Goal: Transaction & Acquisition: Obtain resource

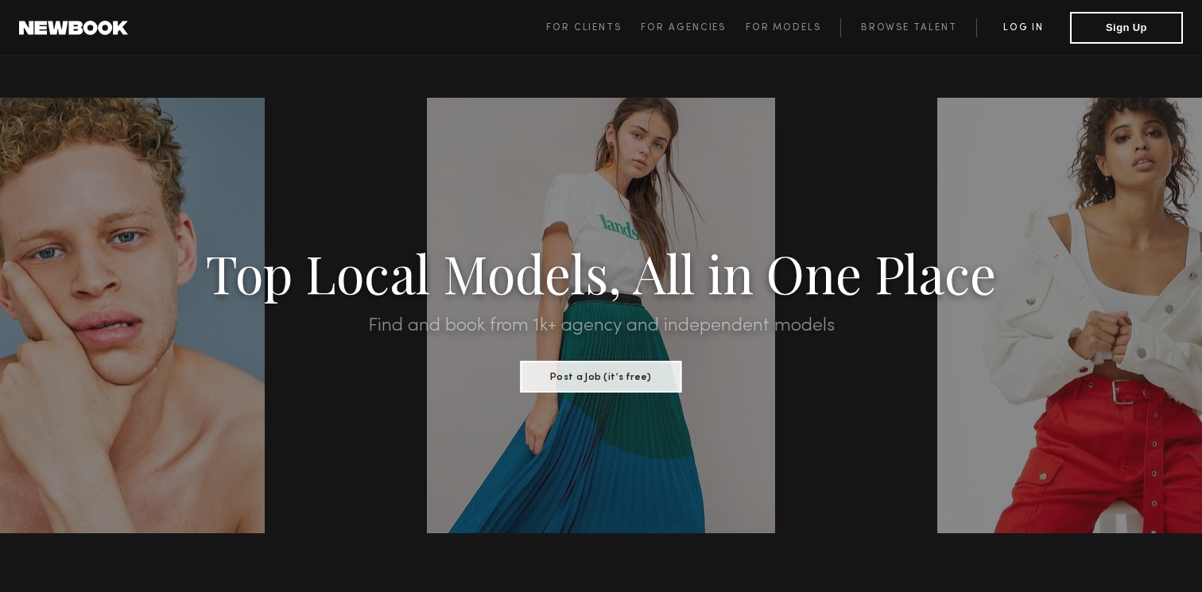
click at [1023, 21] on link "Log in" at bounding box center [1023, 27] width 94 height 19
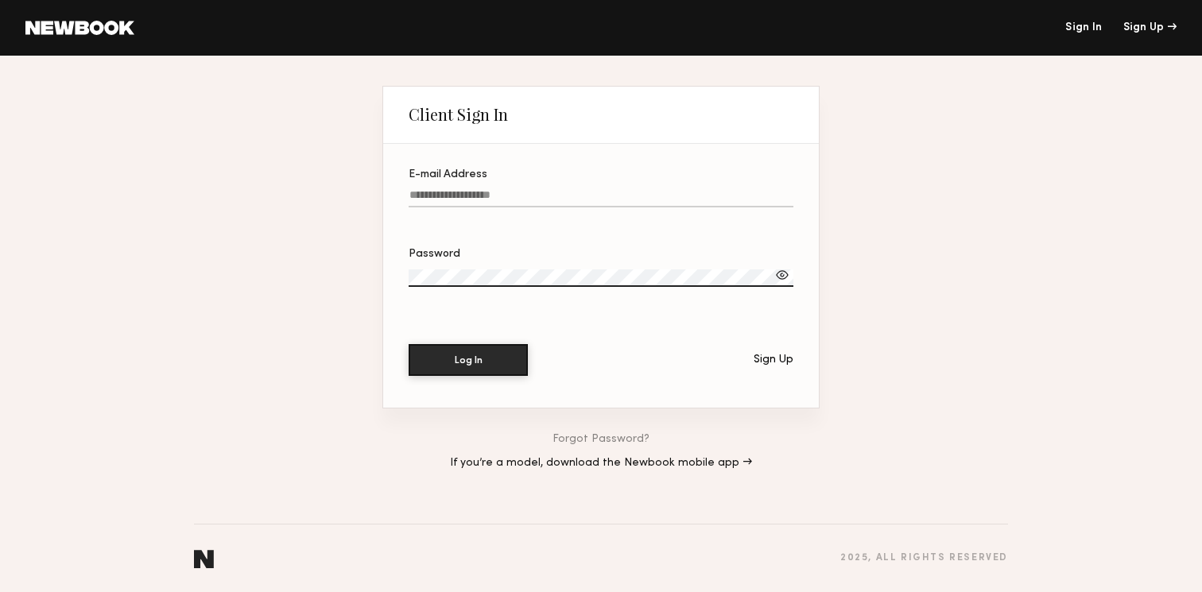
type input "**********"
click at [461, 352] on button "Log In" at bounding box center [468, 359] width 119 height 32
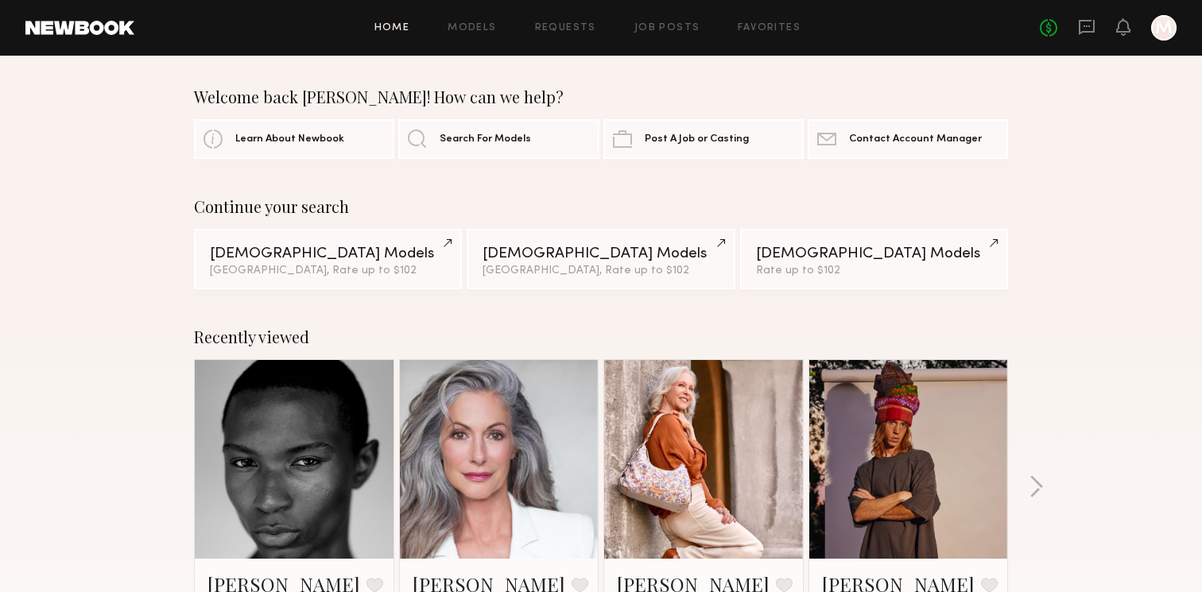
click at [487, 36] on div "Home Models Requests Job Posts Favorites Sign Out No fees up to $5,000 M" at bounding box center [655, 27] width 1042 height 25
click at [487, 25] on link "Models" at bounding box center [471, 28] width 48 height 10
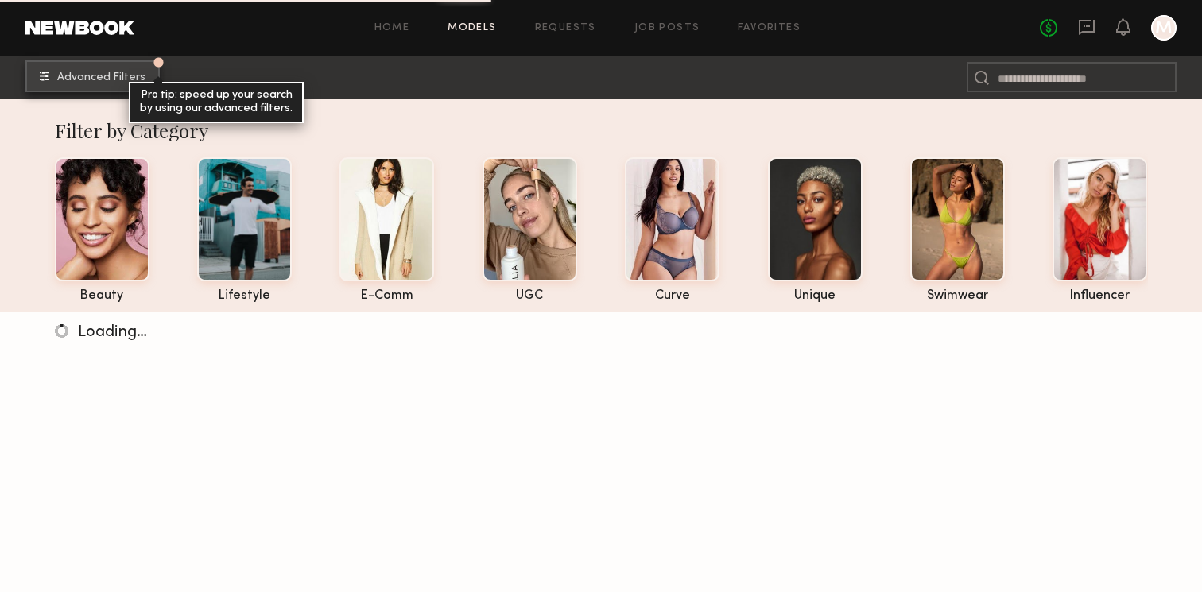
click at [115, 81] on span "Advanced Filters" at bounding box center [101, 77] width 88 height 11
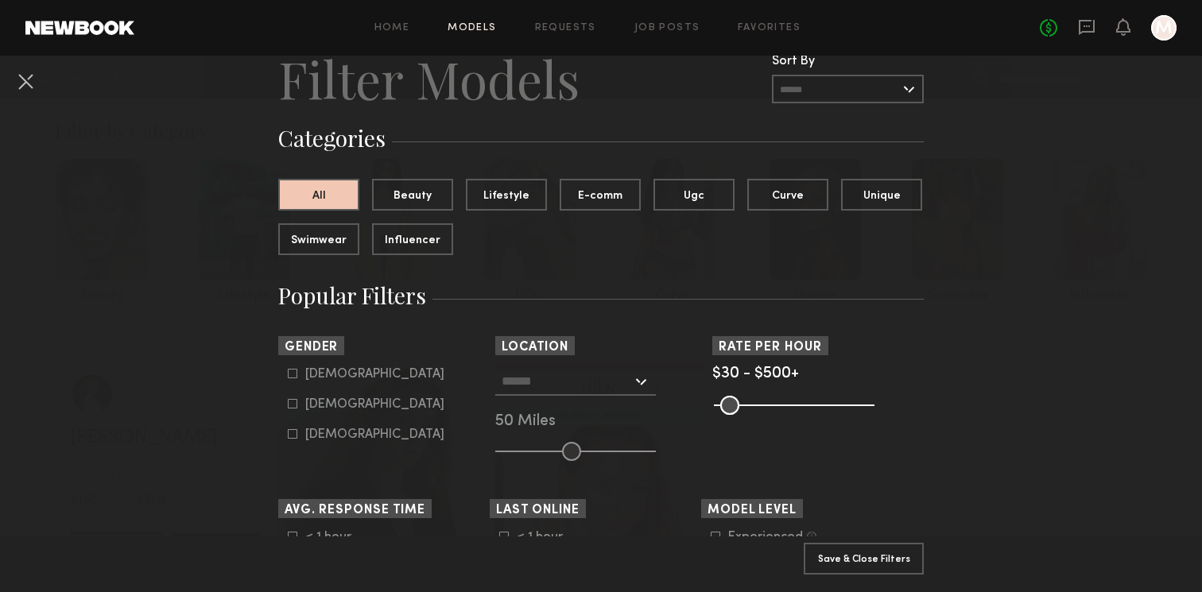
scroll to position [60, 0]
click at [328, 376] on div "Male" at bounding box center [374, 374] width 139 height 10
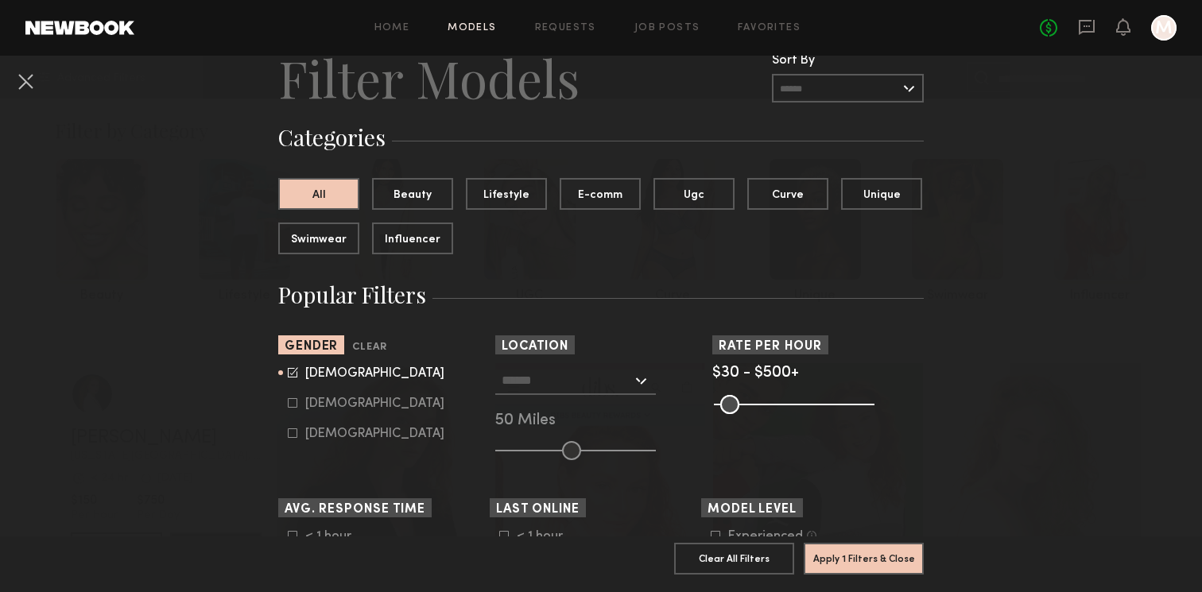
click at [308, 403] on div "Female" at bounding box center [374, 404] width 139 height 10
type input "*"
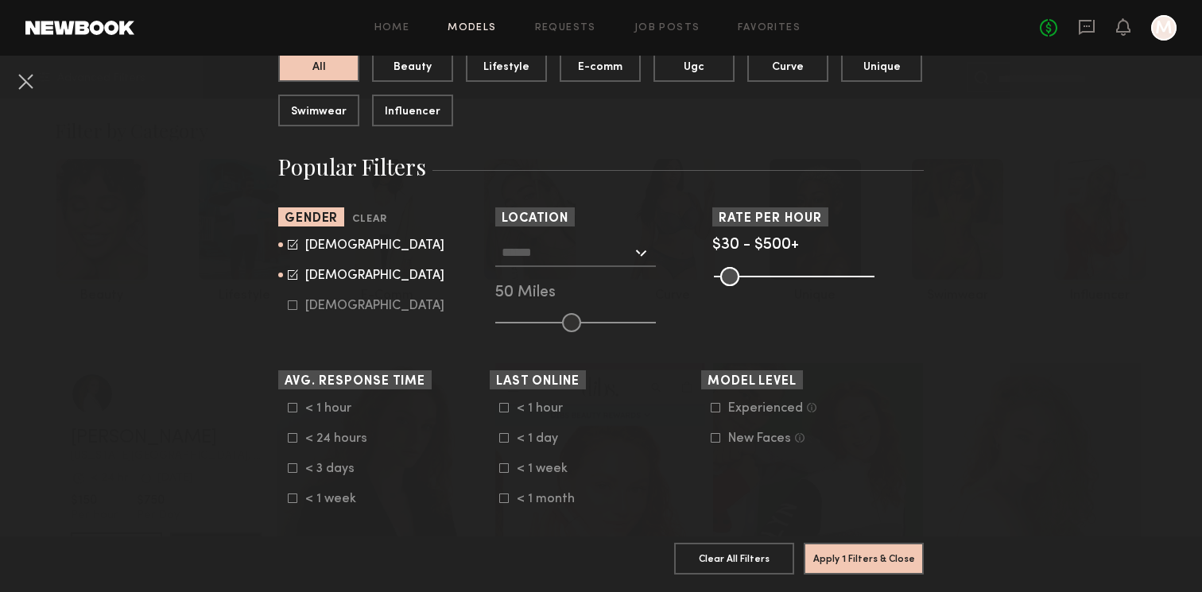
scroll to position [199, 0]
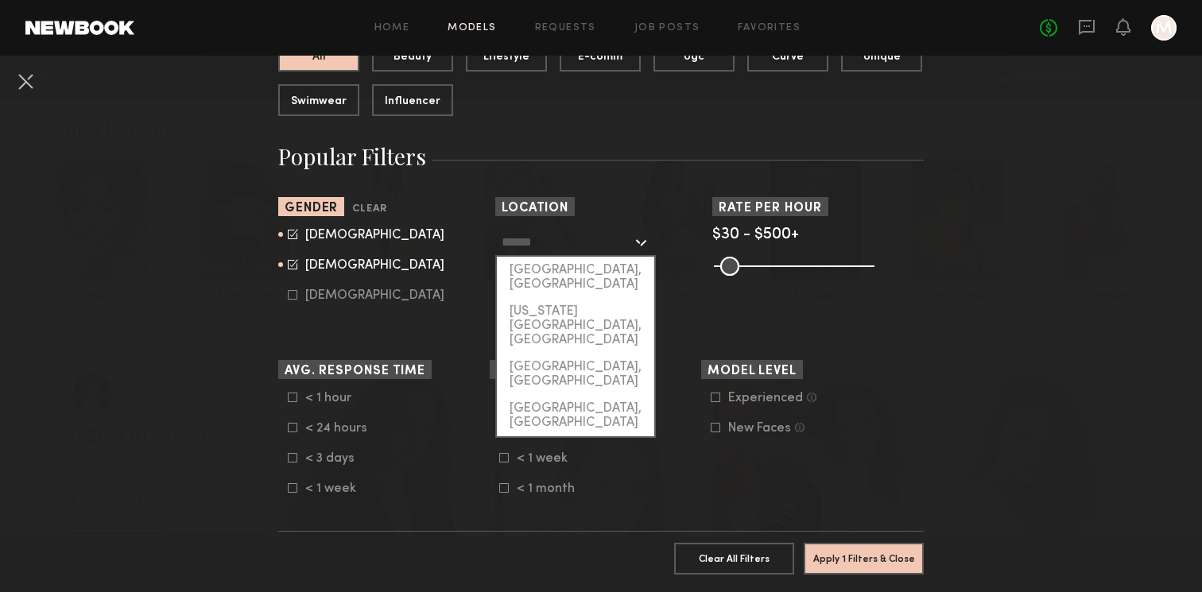
click at [591, 245] on input "text" at bounding box center [567, 241] width 130 height 27
click at [576, 267] on div "[GEOGRAPHIC_DATA], [GEOGRAPHIC_DATA]" at bounding box center [575, 277] width 157 height 41
type input "**********"
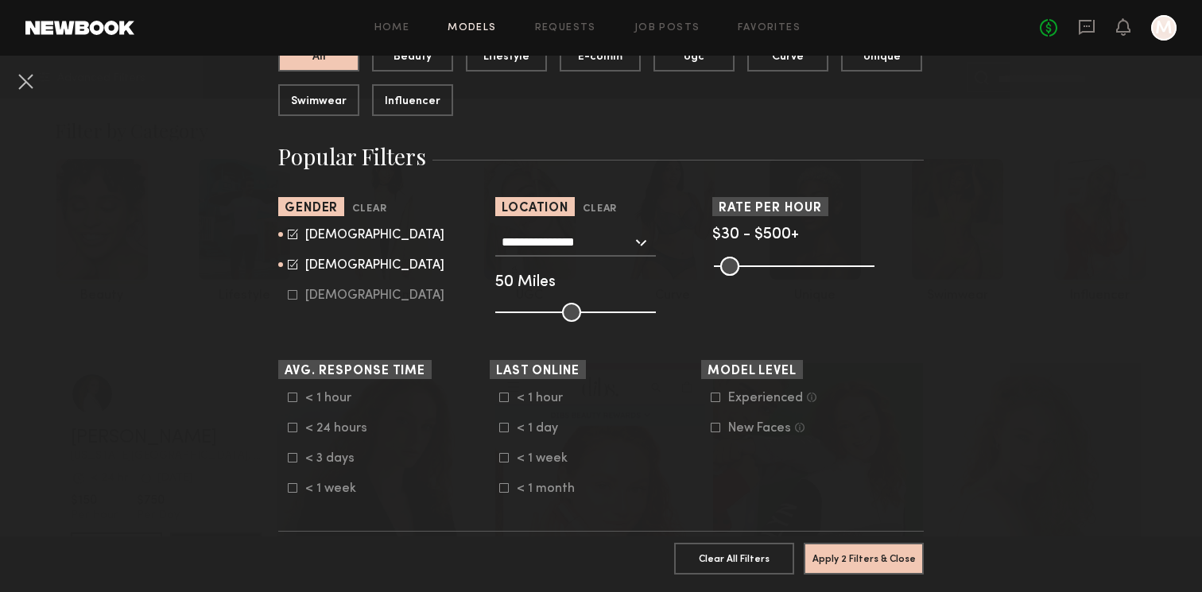
click at [571, 318] on input "range" at bounding box center [575, 312] width 161 height 19
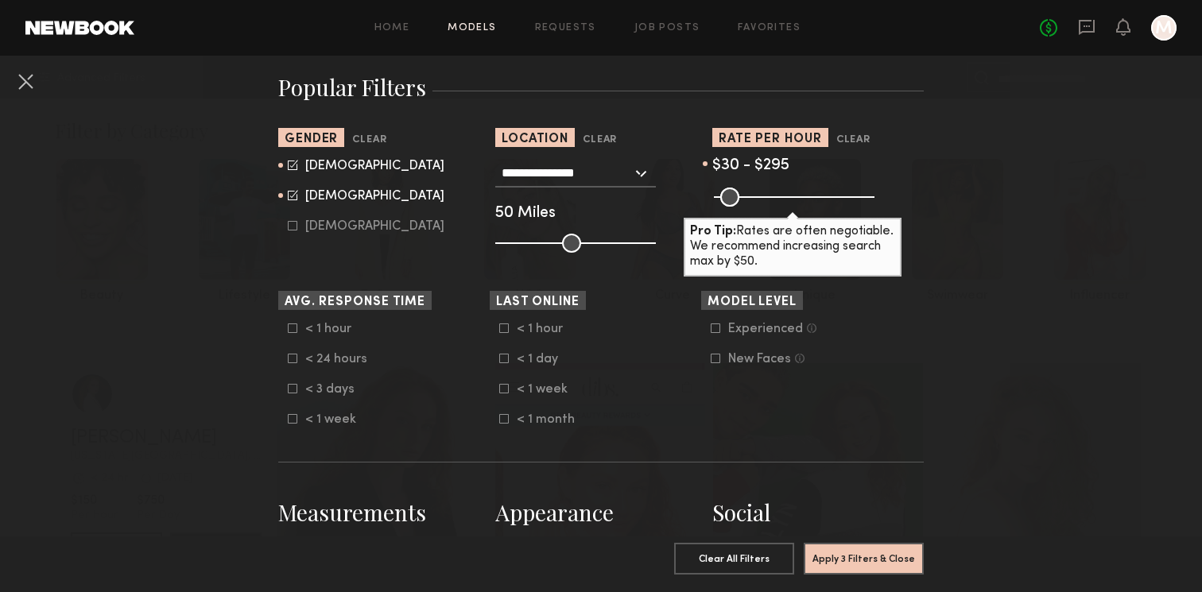
drag, startPoint x: 858, startPoint y: 193, endPoint x: 803, endPoint y: 188, distance: 55.8
type input "***"
click at [803, 188] on input "range" at bounding box center [794, 197] width 161 height 19
click at [837, 555] on button "Apply 3 Filters & Close" at bounding box center [864, 558] width 120 height 32
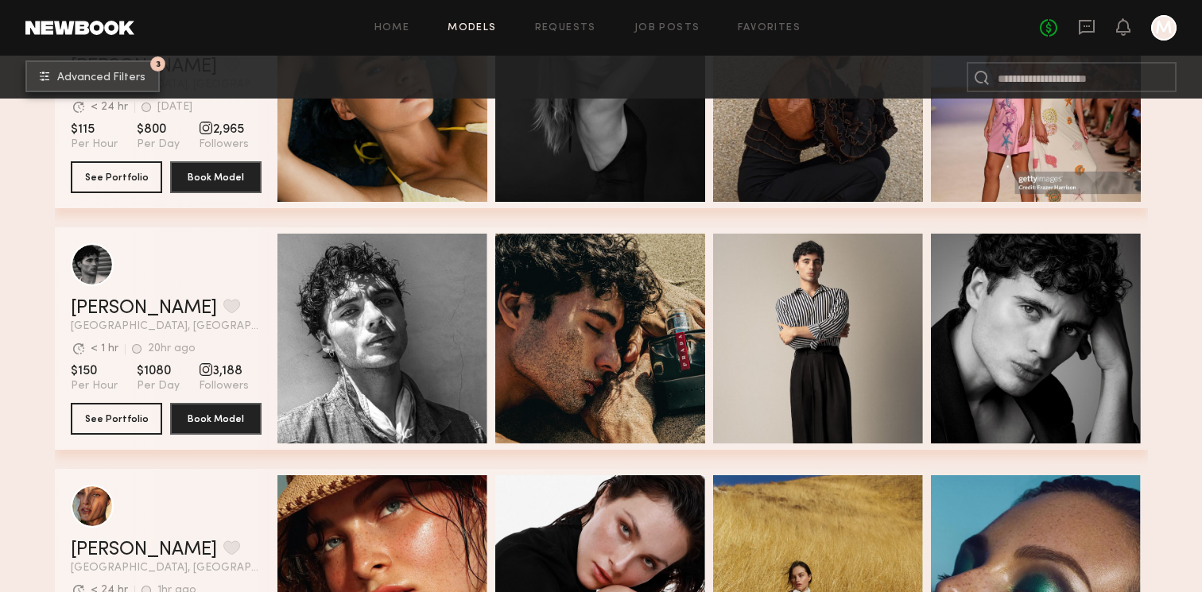
scroll to position [1015, 0]
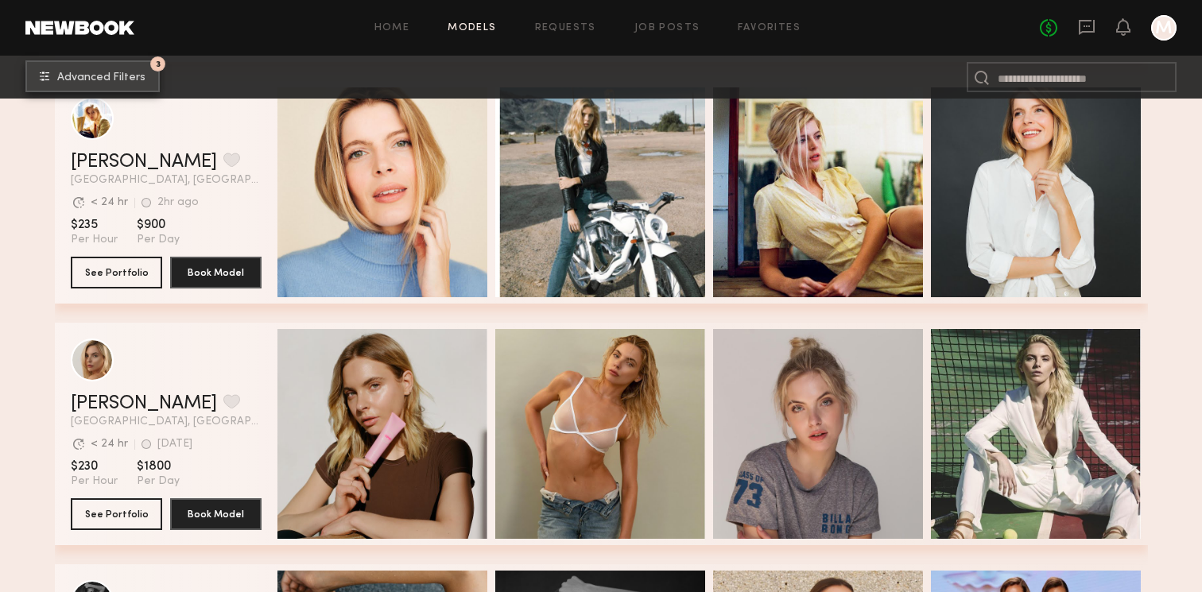
click at [119, 83] on button "3 Advanced Filters" at bounding box center [92, 76] width 134 height 32
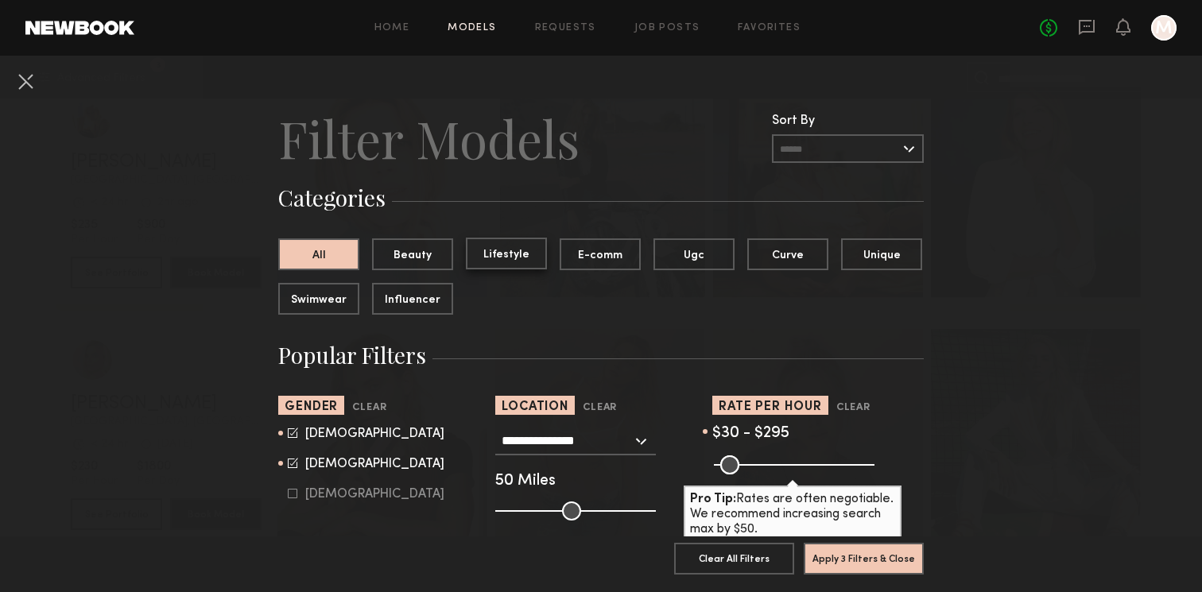
click at [509, 252] on button "Lifestyle" at bounding box center [506, 254] width 81 height 32
click at [599, 248] on button "E-comm" at bounding box center [600, 254] width 81 height 32
click at [512, 254] on button "Lifestyle" at bounding box center [506, 254] width 81 height 32
click at [879, 562] on button "Apply 4 Filters & Close" at bounding box center [864, 558] width 120 height 32
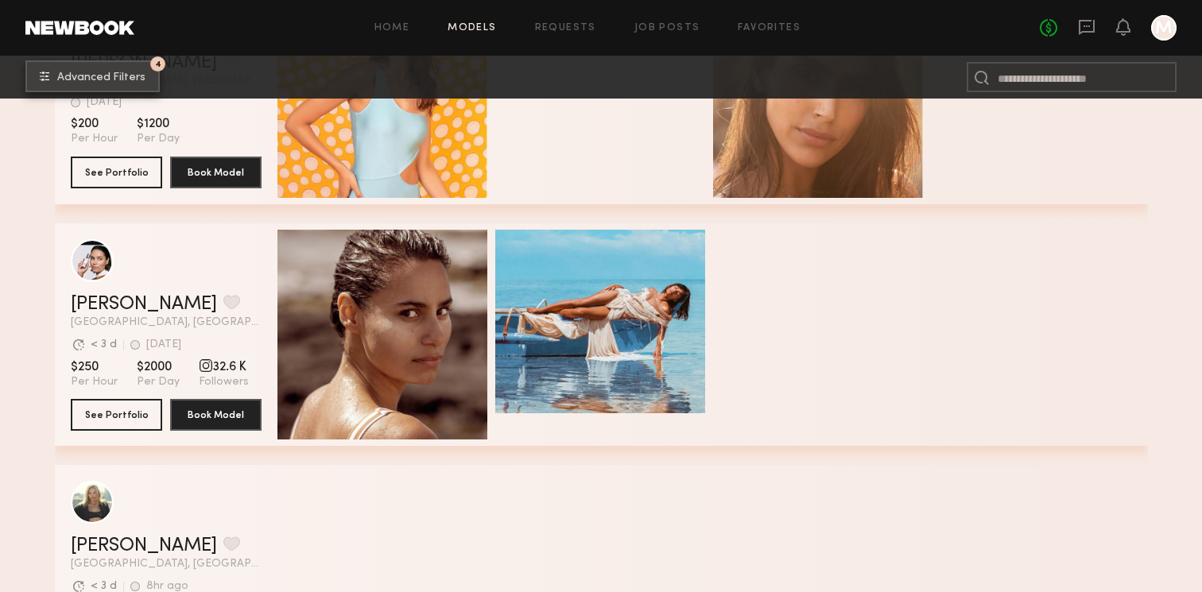
scroll to position [1547, 0]
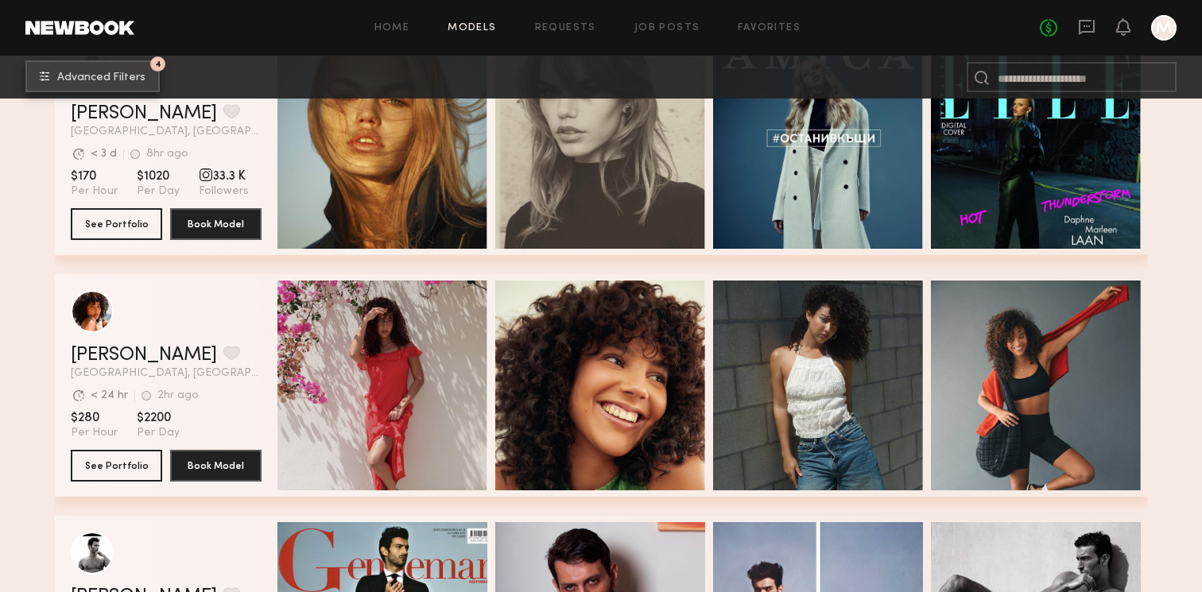
click at [138, 71] on button "4 Advanced Filters" at bounding box center [92, 76] width 134 height 32
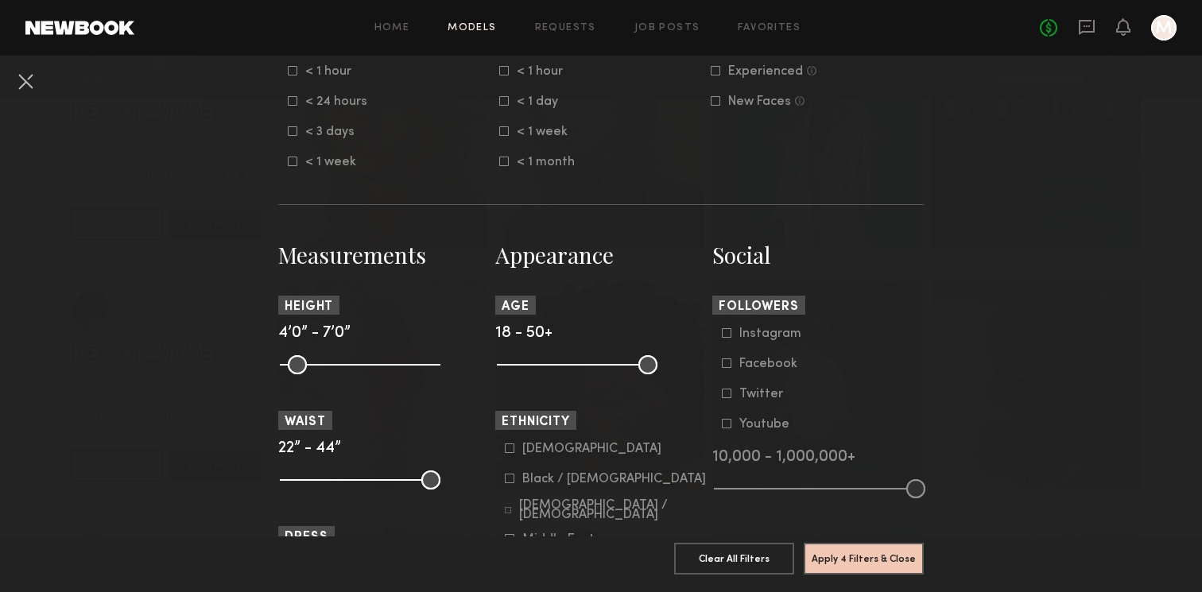
scroll to position [530, 0]
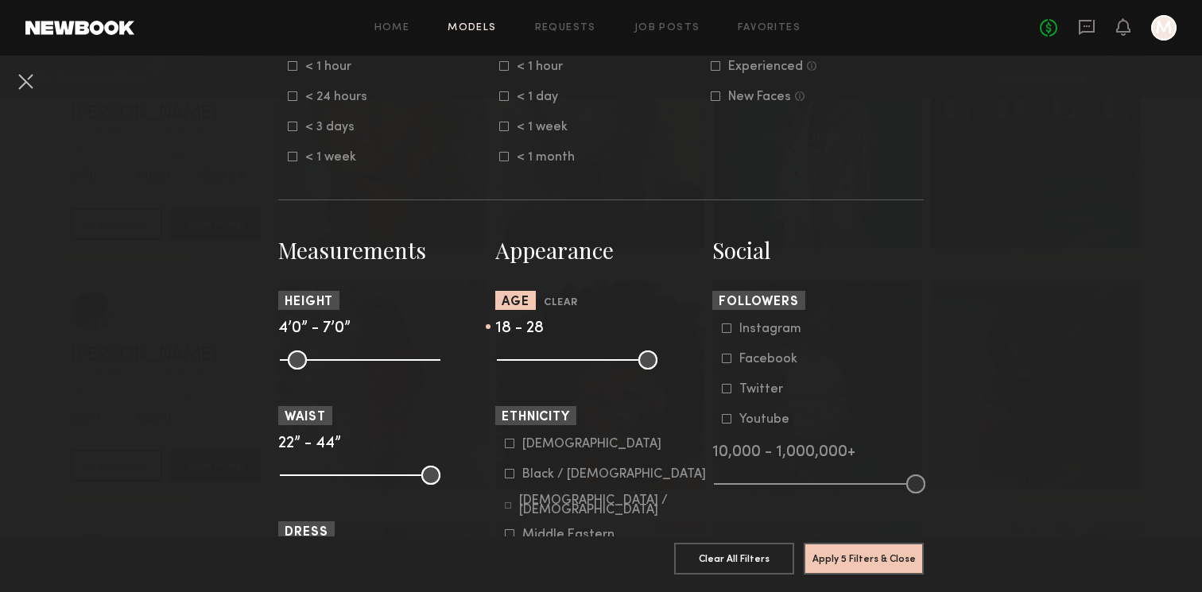
drag, startPoint x: 643, startPoint y: 363, endPoint x: 552, endPoint y: 366, distance: 91.5
type input "**"
click at [552, 366] on input "range" at bounding box center [577, 360] width 161 height 19
click at [854, 569] on button "Apply 5 Filters & Close" at bounding box center [864, 558] width 120 height 32
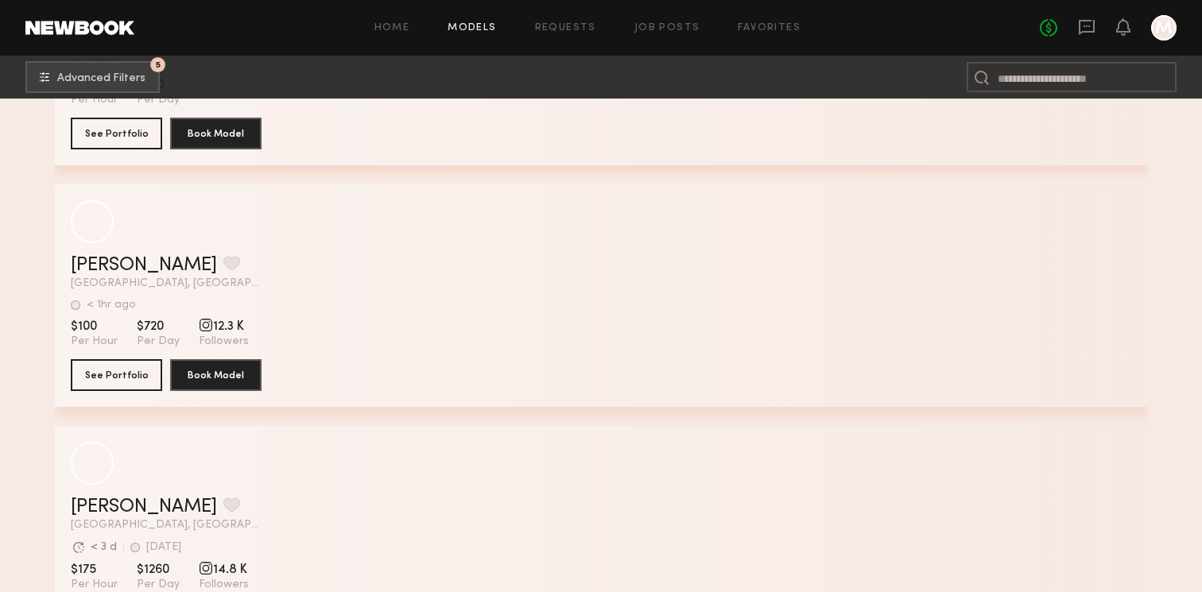
scroll to position [71083, 0]
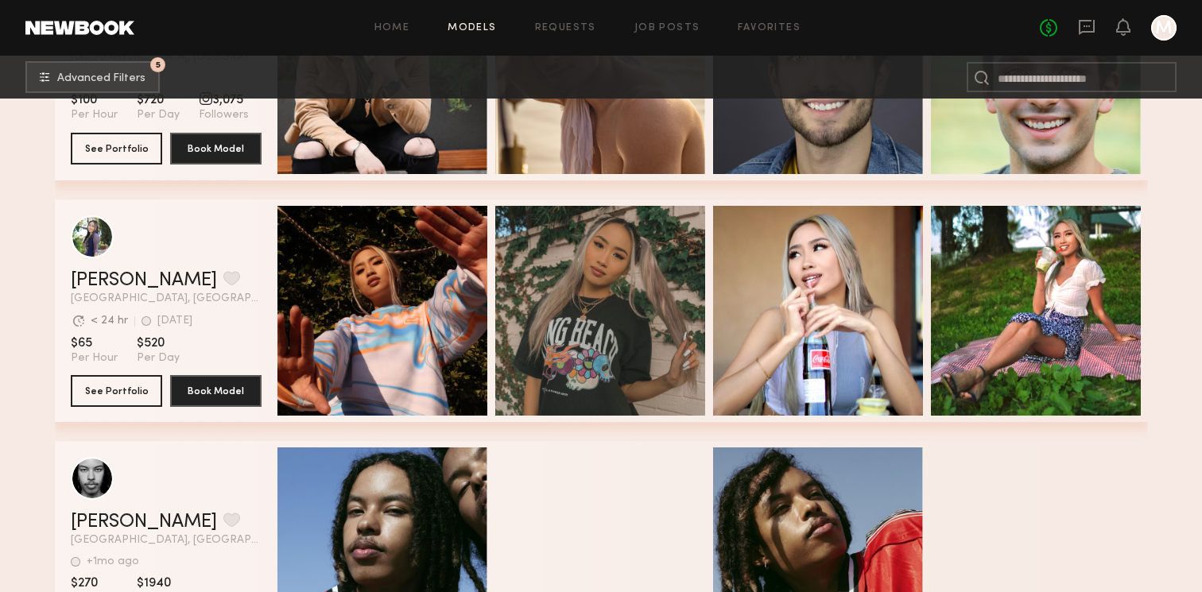
scroll to position [91012, 0]
